Goal: Transaction & Acquisition: Purchase product/service

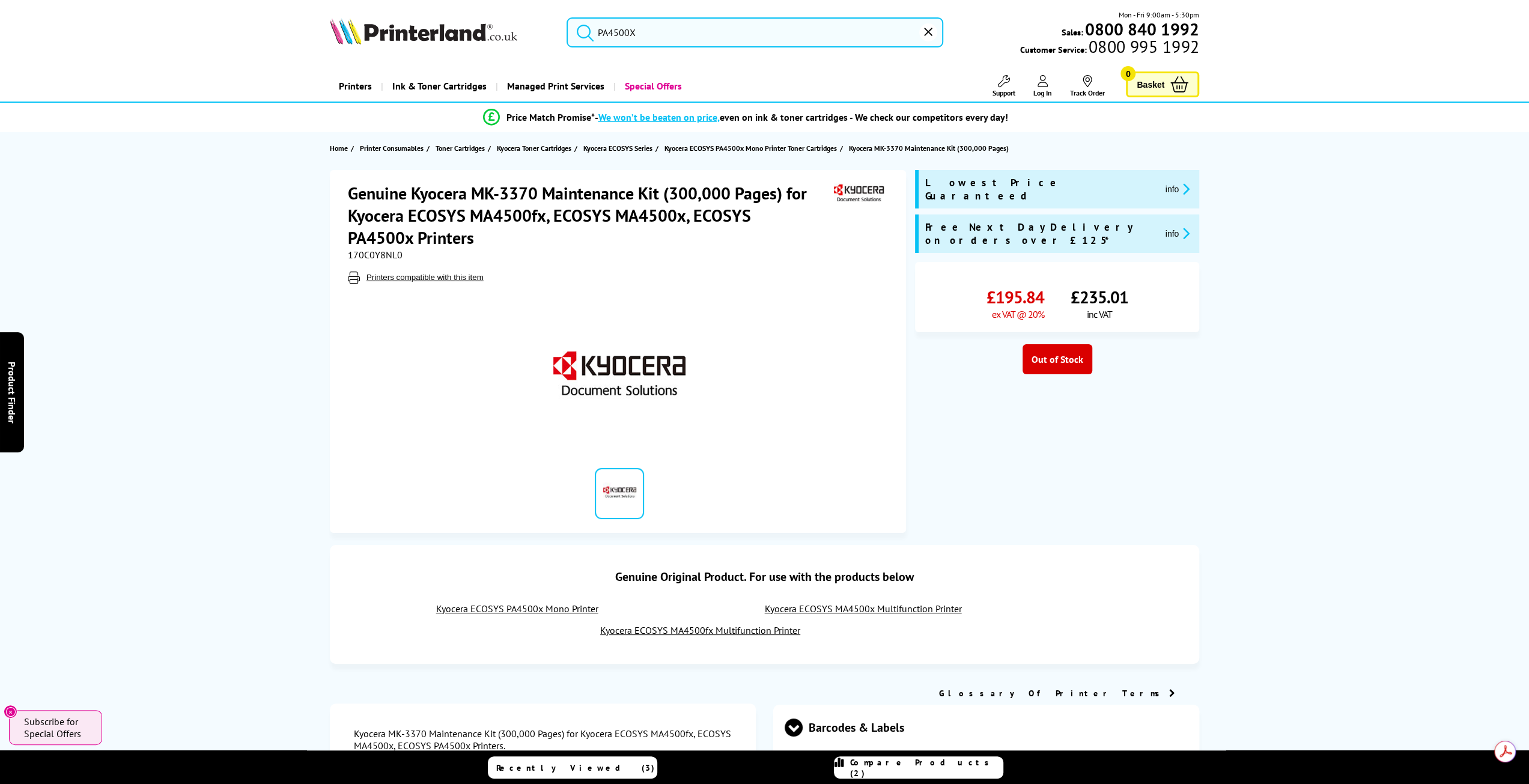
click at [625, 30] on input "PA4500X" at bounding box center [755, 32] width 377 height 30
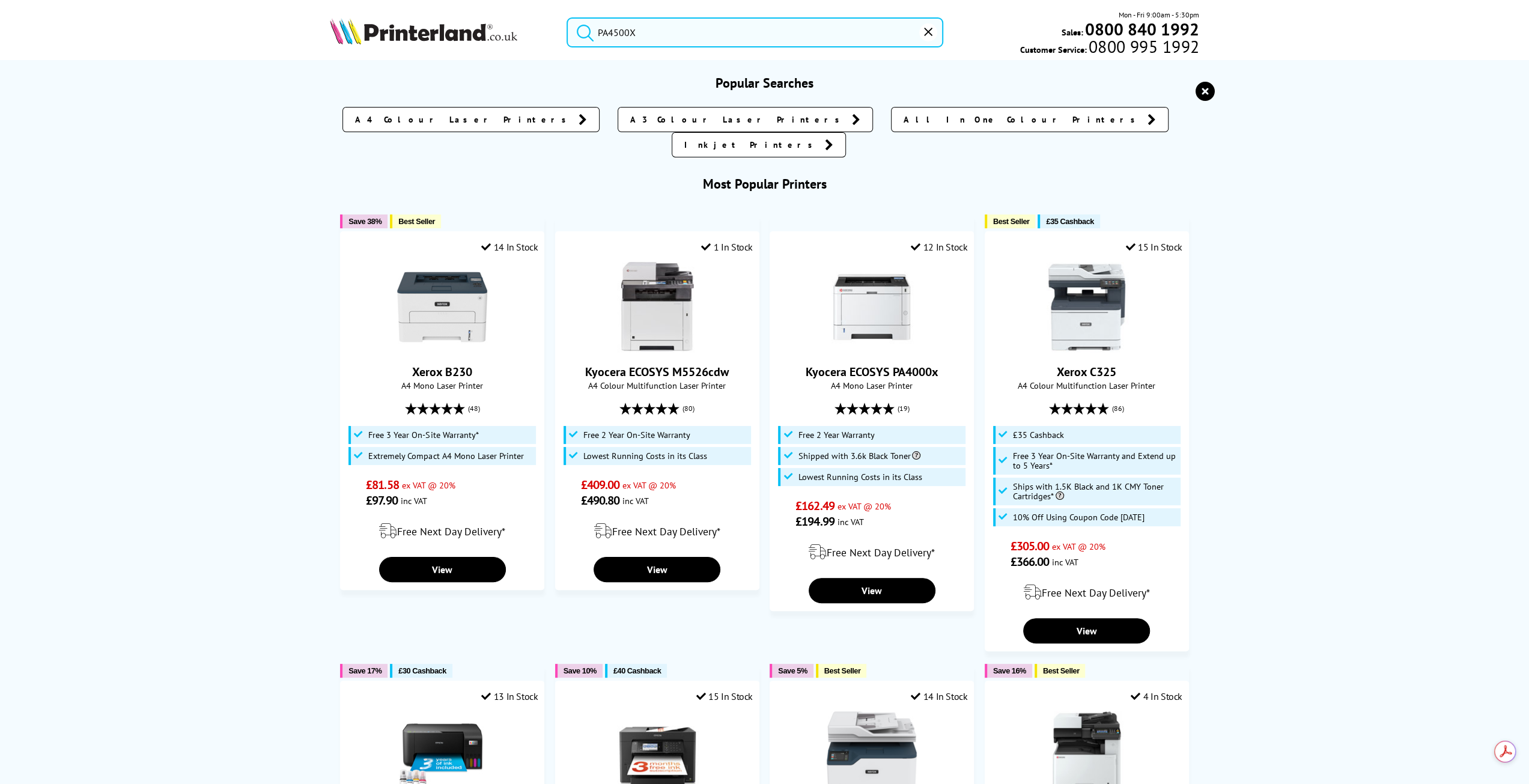
click at [567, 18] on button "submit" at bounding box center [582, 31] width 30 height 27
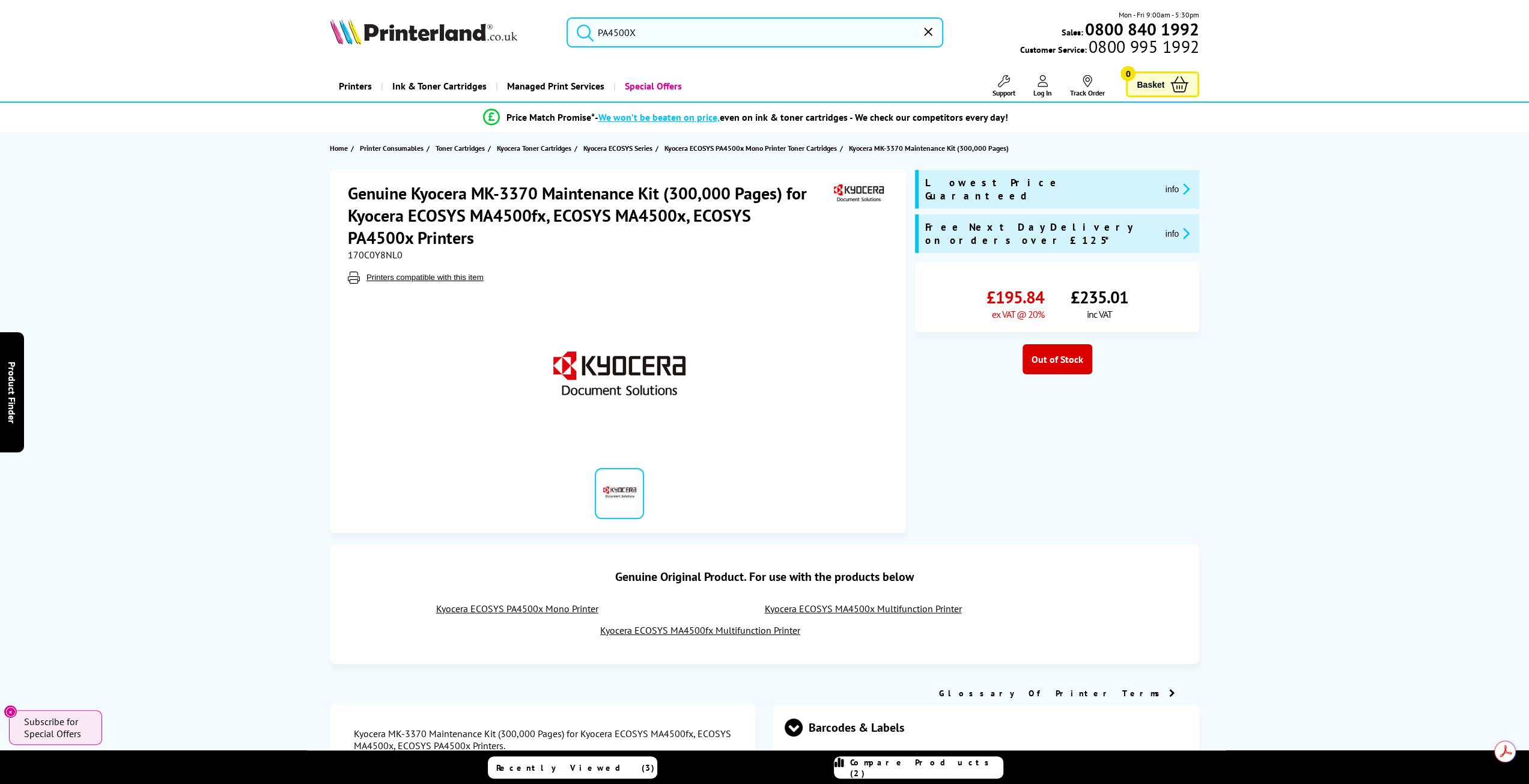
click at [642, 30] on input "PA4500X" at bounding box center [755, 32] width 377 height 30
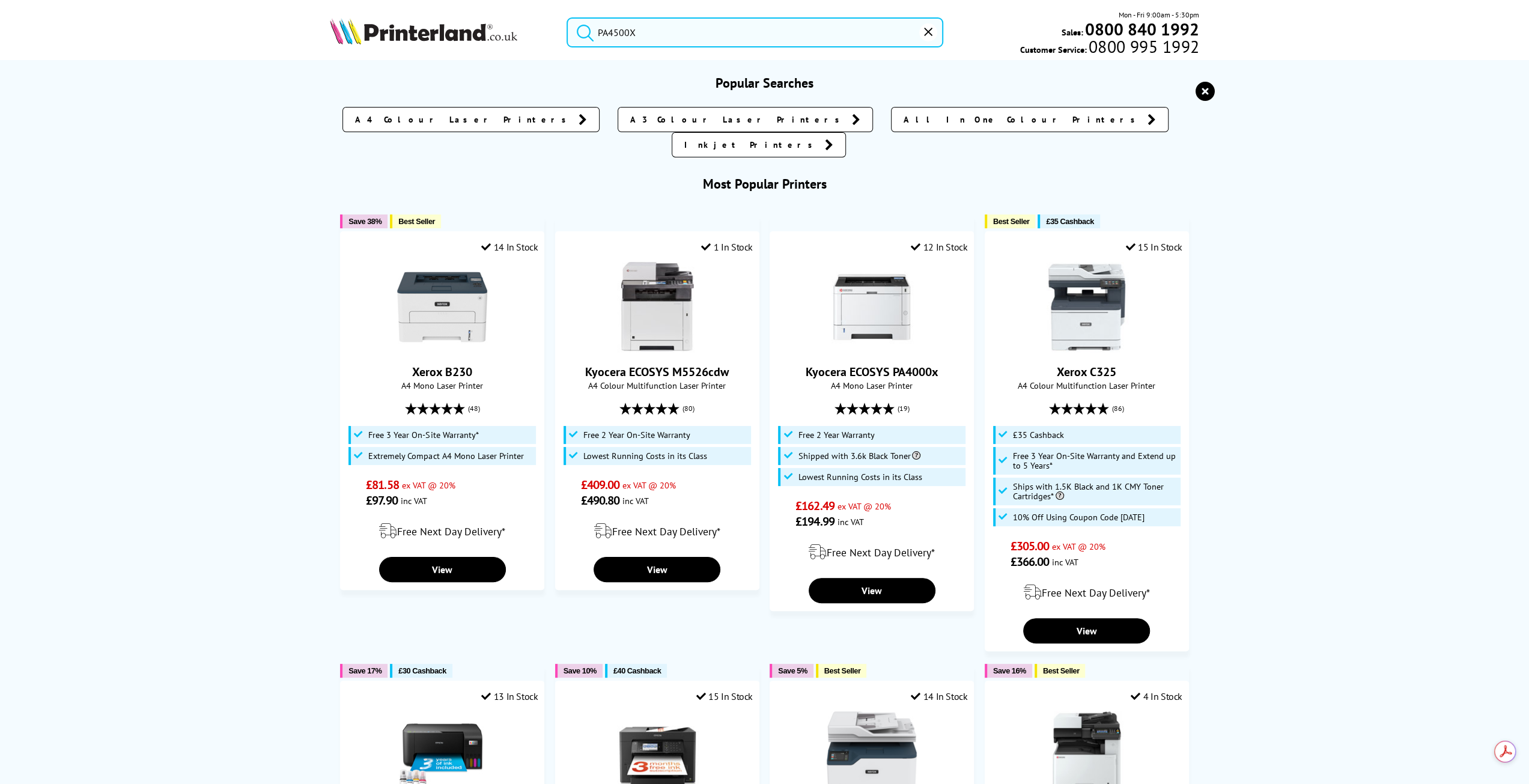
click at [751, 40] on input "PA4500X" at bounding box center [755, 32] width 377 height 30
click at [567, 18] on button "submit" at bounding box center [582, 31] width 30 height 27
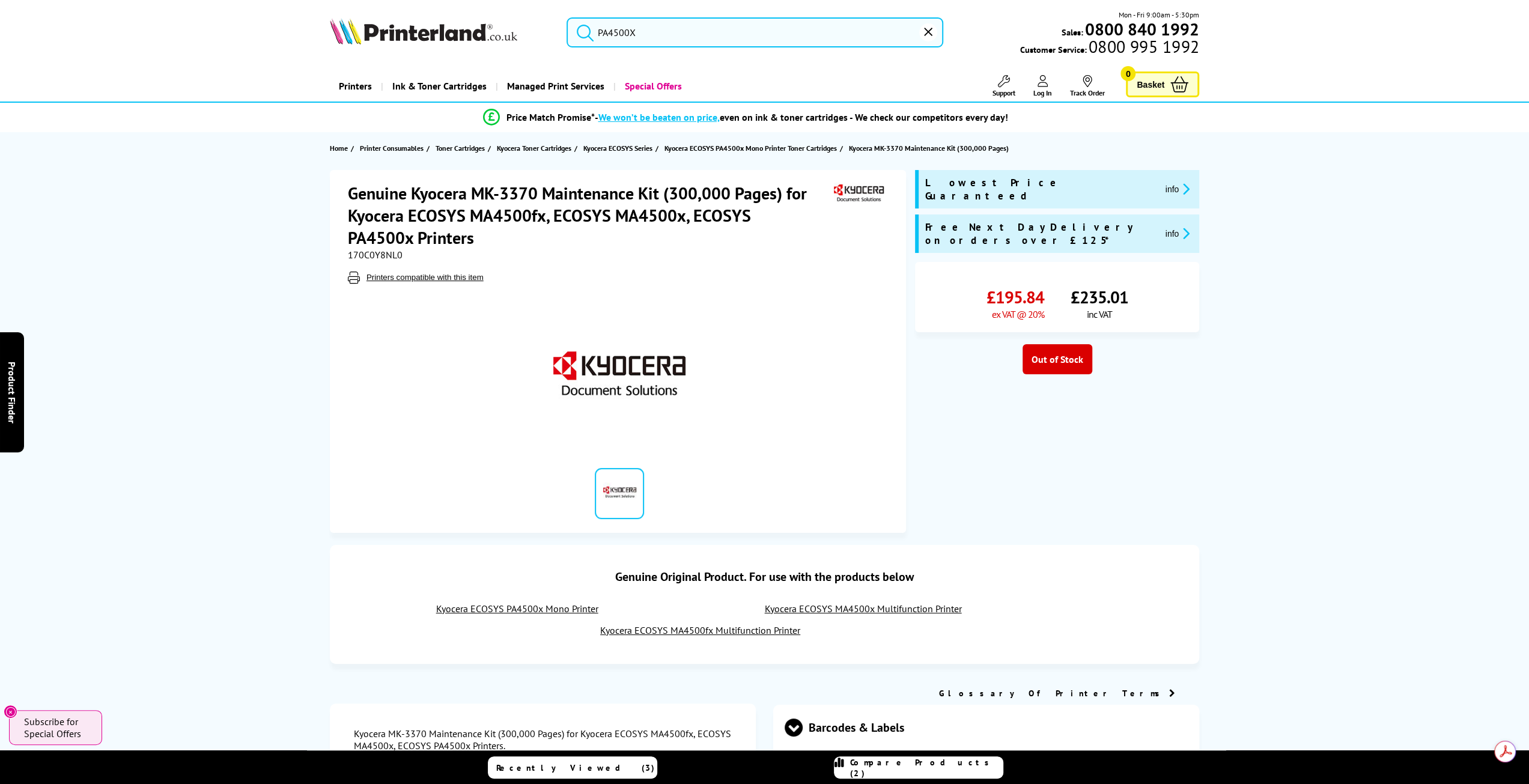
click at [358, 83] on link "Printers" at bounding box center [355, 86] width 51 height 31
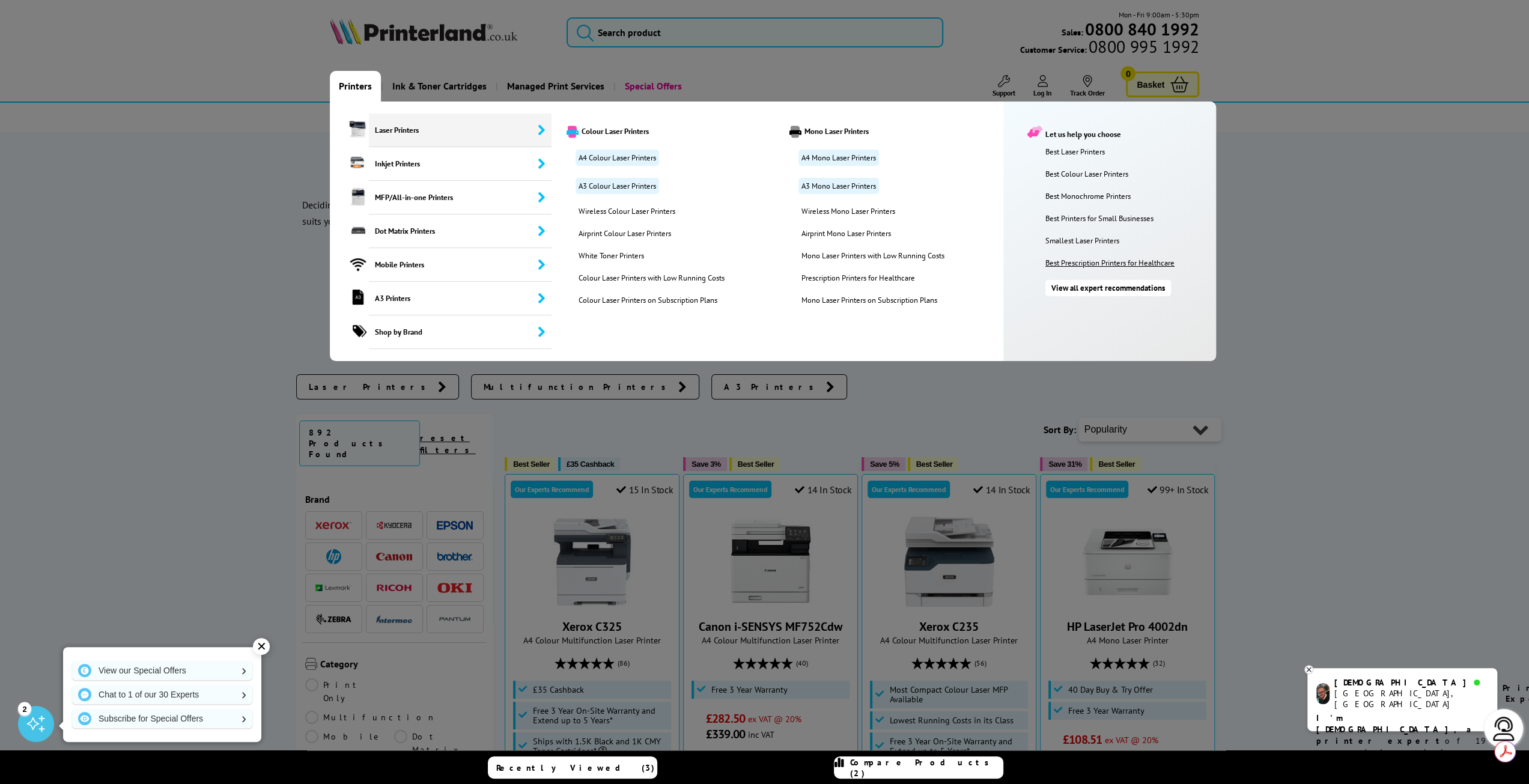
click at [1093, 259] on link "Best Prescription Printers for Healthcare" at bounding box center [1127, 262] width 165 height 10
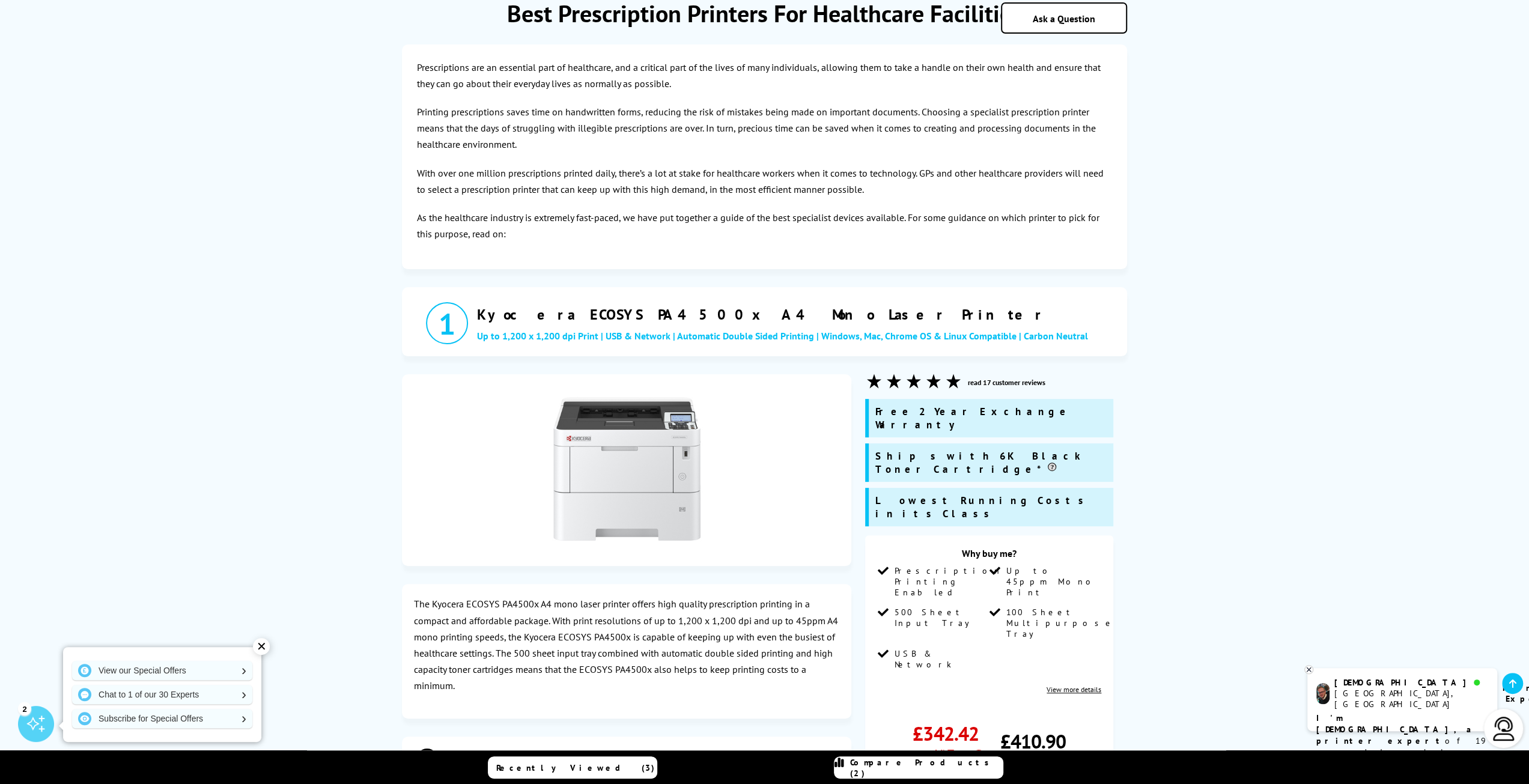
scroll to position [181, 0]
click at [585, 311] on h2 "Kyocera ECOSYS PA4500x A4 Mono Laser Printer" at bounding box center [799, 312] width 644 height 18
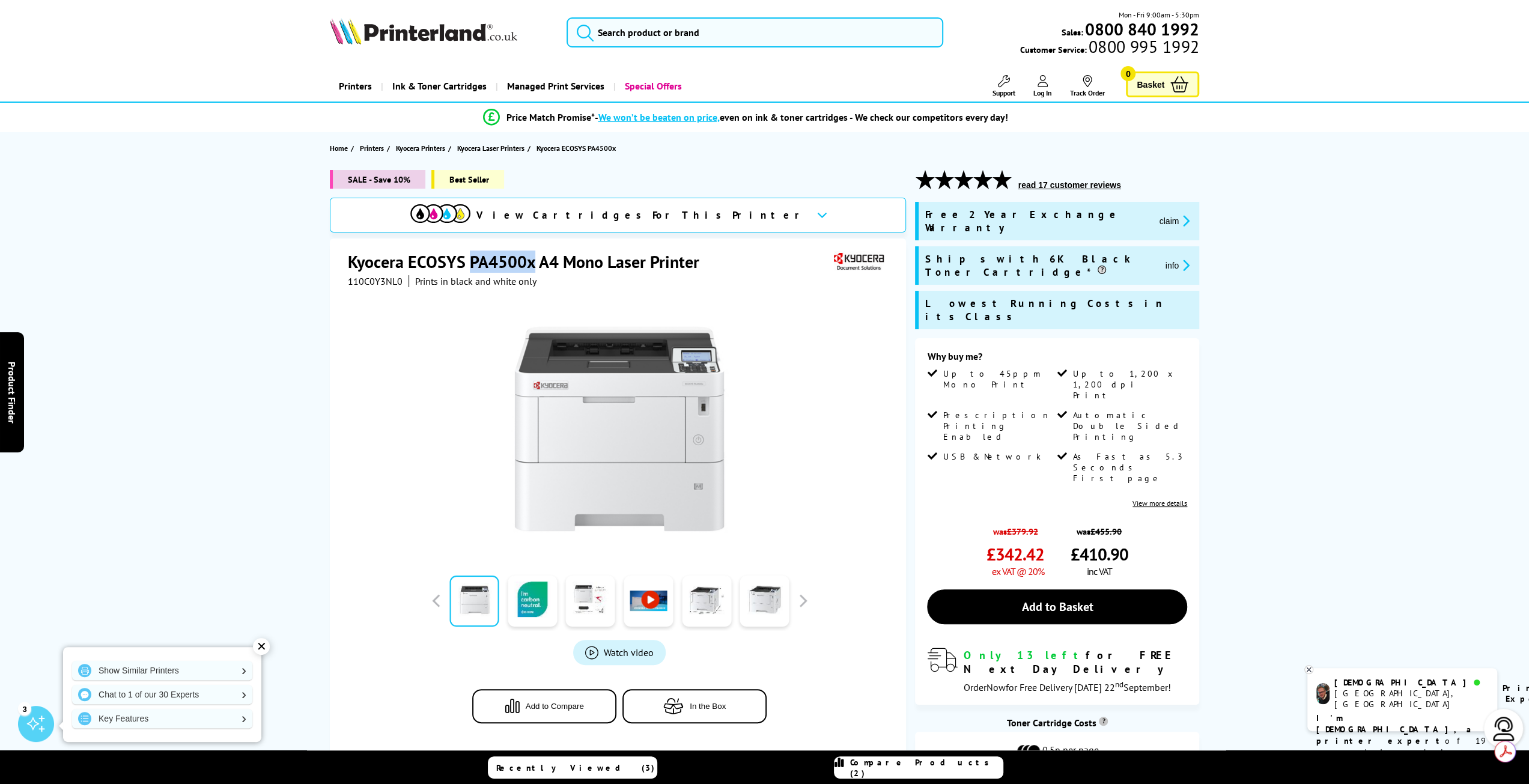
drag, startPoint x: 468, startPoint y: 216, endPoint x: 532, endPoint y: 254, distance: 74.4
click at [532, 254] on h1 "Kyocera ECOSYS PA4500x A4 Mono Laser Printer" at bounding box center [530, 261] width 364 height 22
copy h1 "PA4500x"
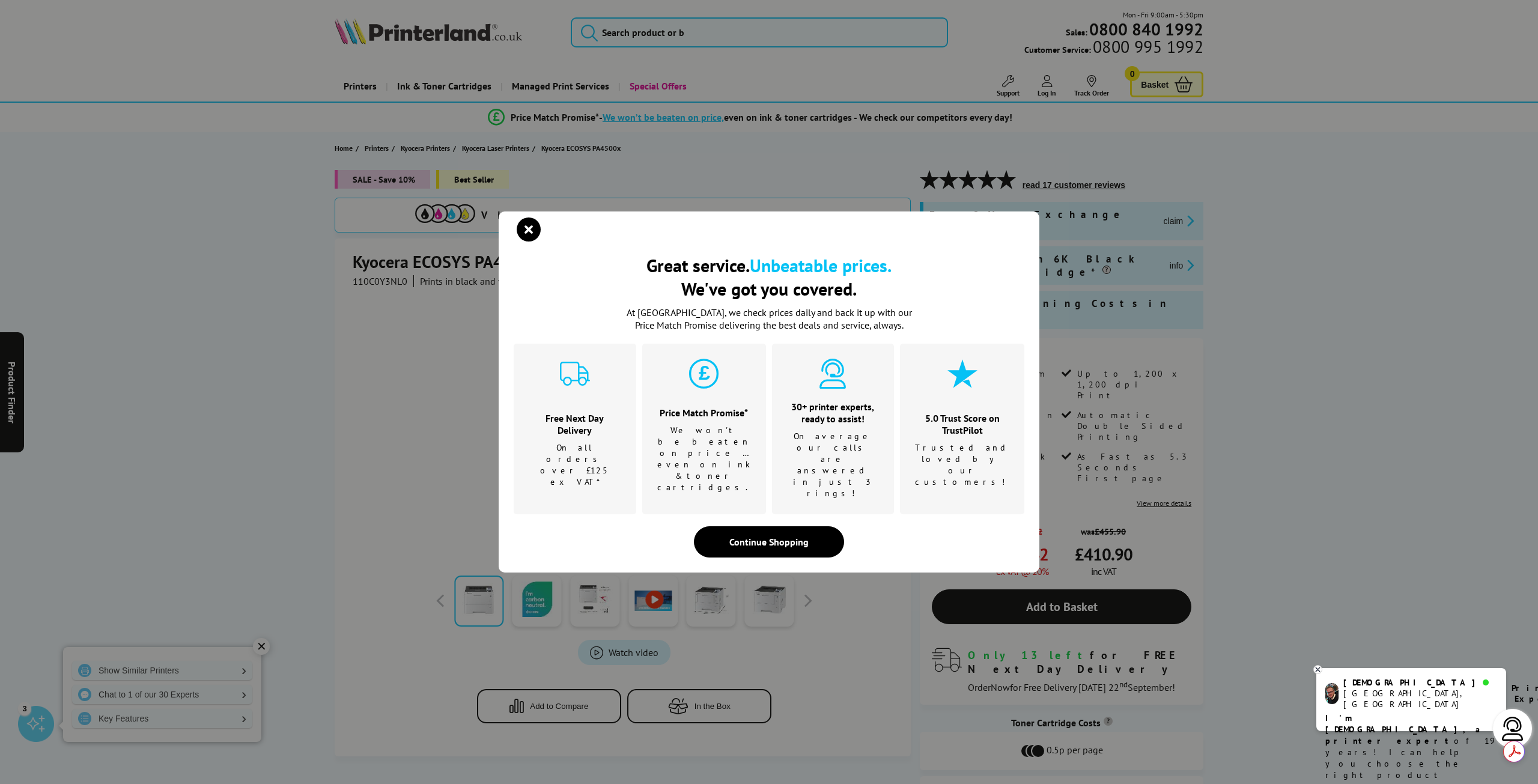
click at [1402, 122] on div "Great service. Unbeatable prices. We've got you covered. Great service. Unbeata…" at bounding box center [769, 392] width 1538 height 784
click at [765, 526] on div "Continue Shopping" at bounding box center [769, 542] width 150 height 31
